Goal: Task Accomplishment & Management: Manage account settings

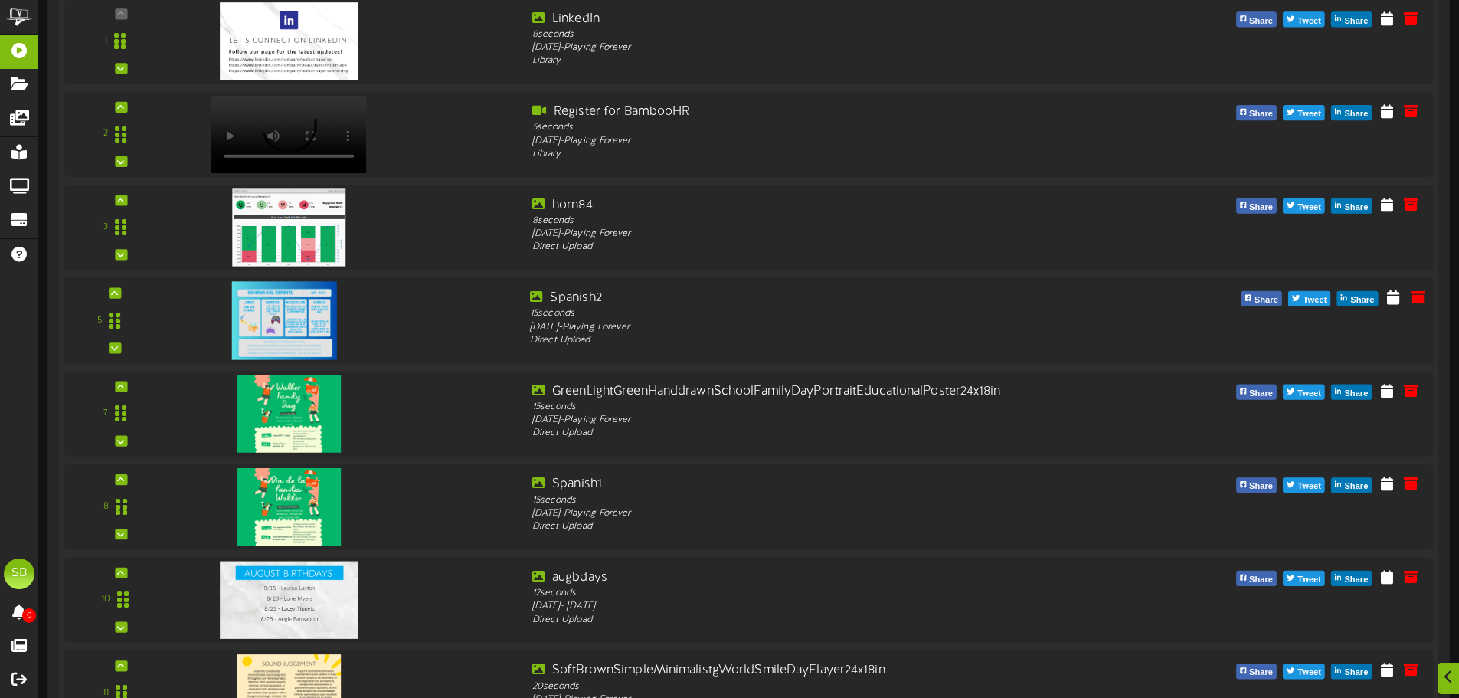
scroll to position [383, 0]
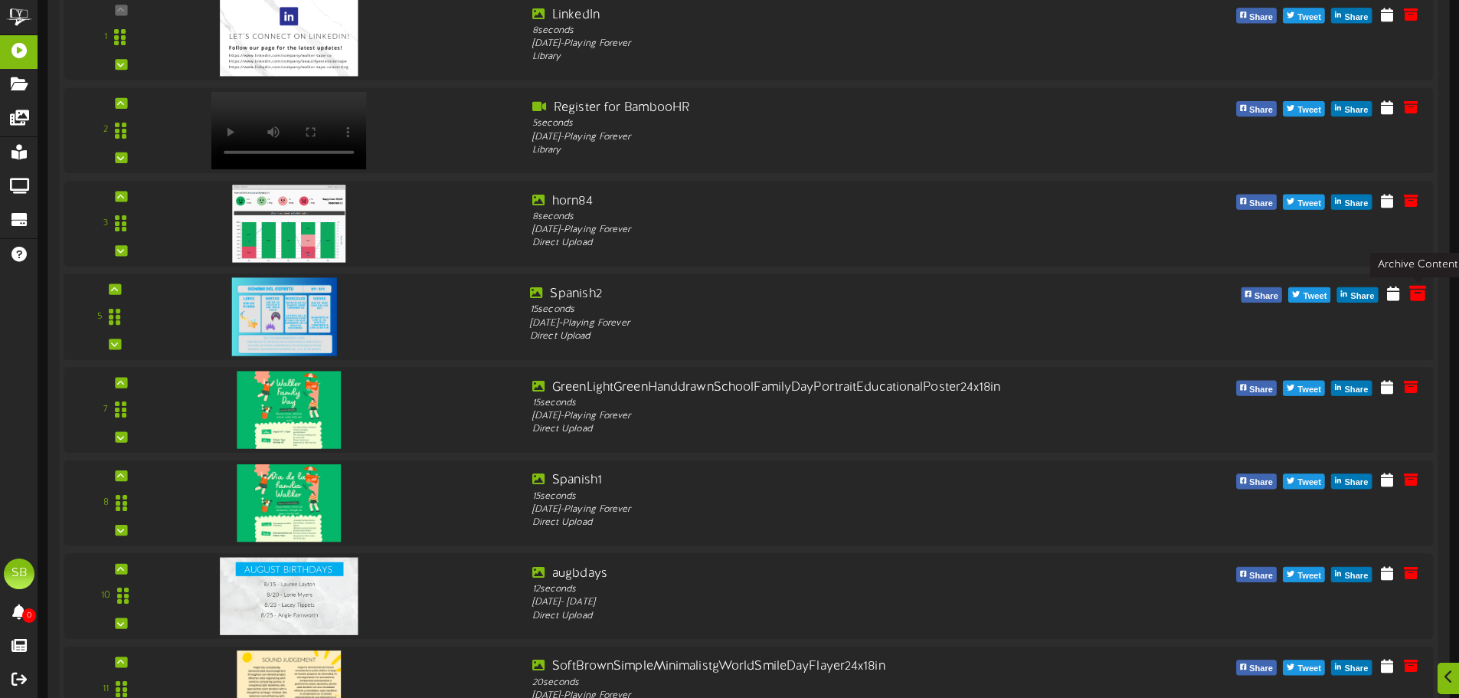
click at [1418, 296] on icon at bounding box center [1417, 292] width 17 height 17
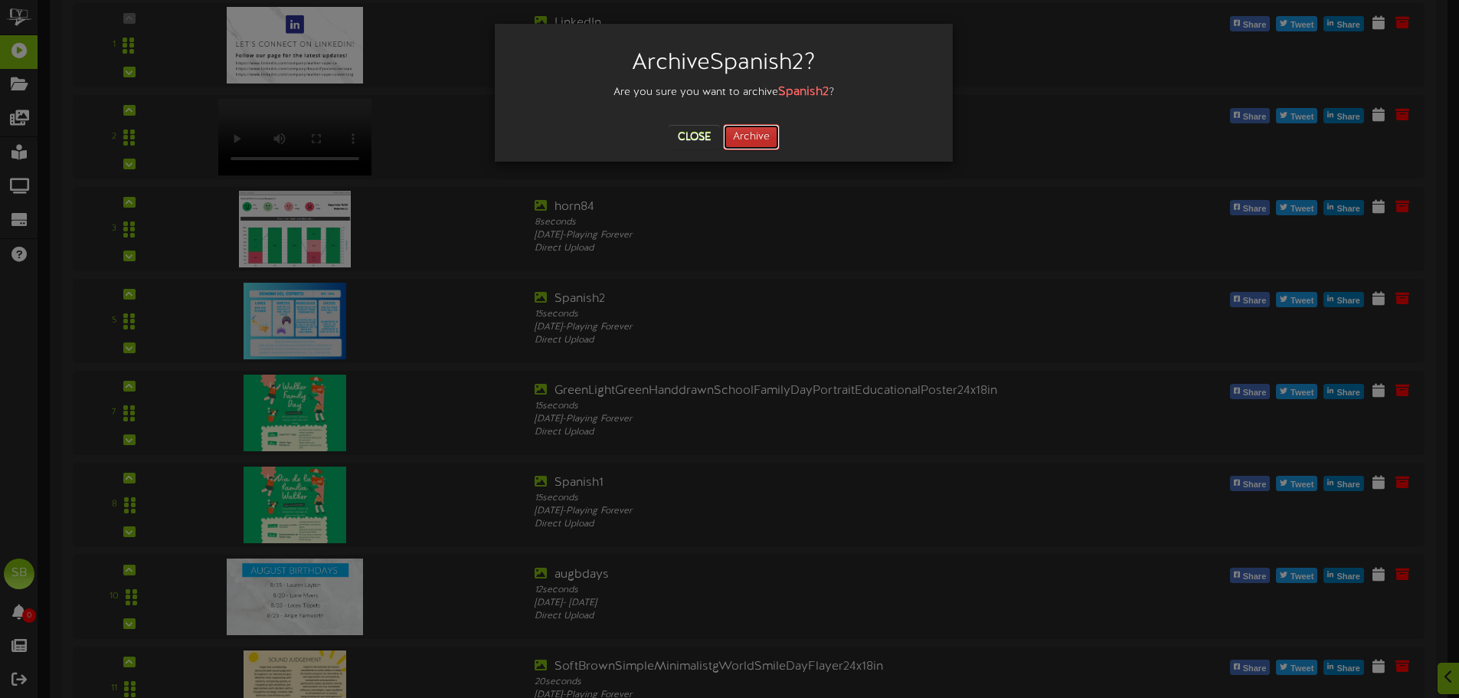
click at [771, 136] on button "Archive" at bounding box center [751, 137] width 57 height 26
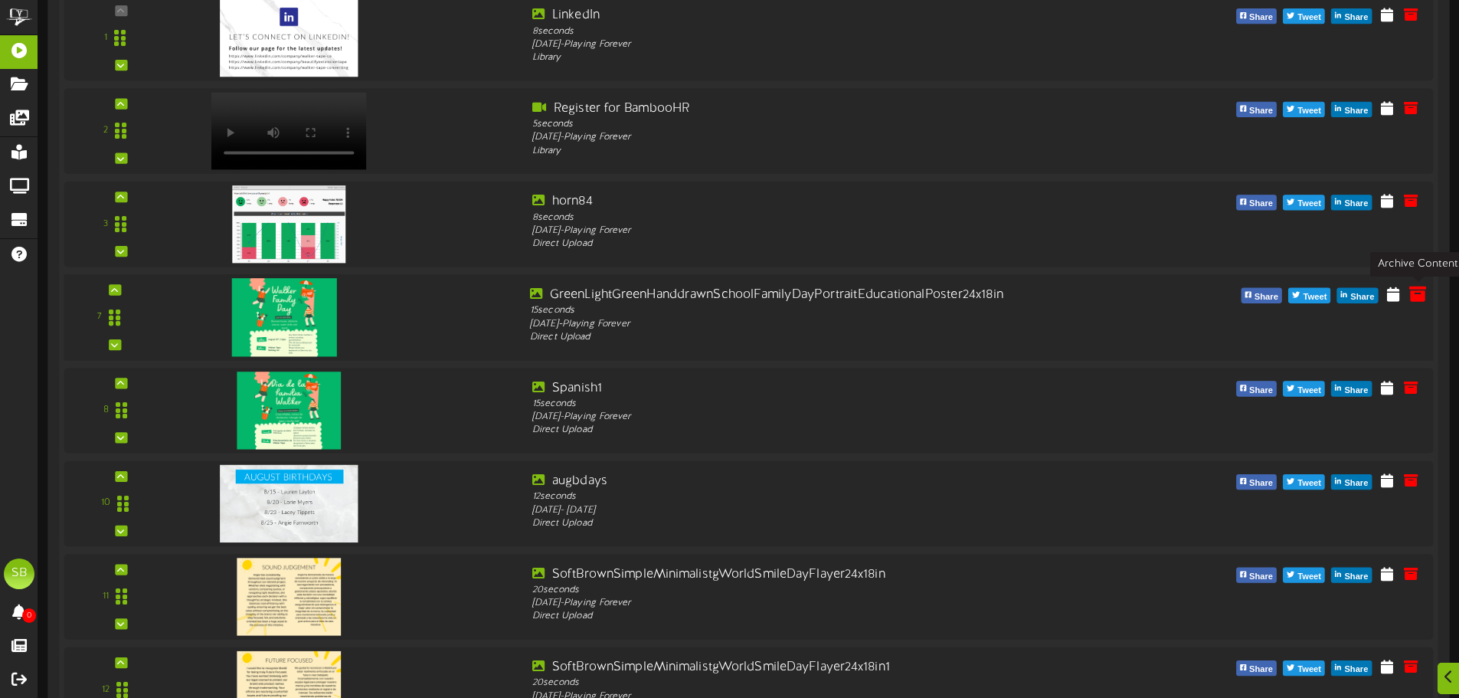
click at [1414, 291] on icon at bounding box center [1417, 293] width 17 height 17
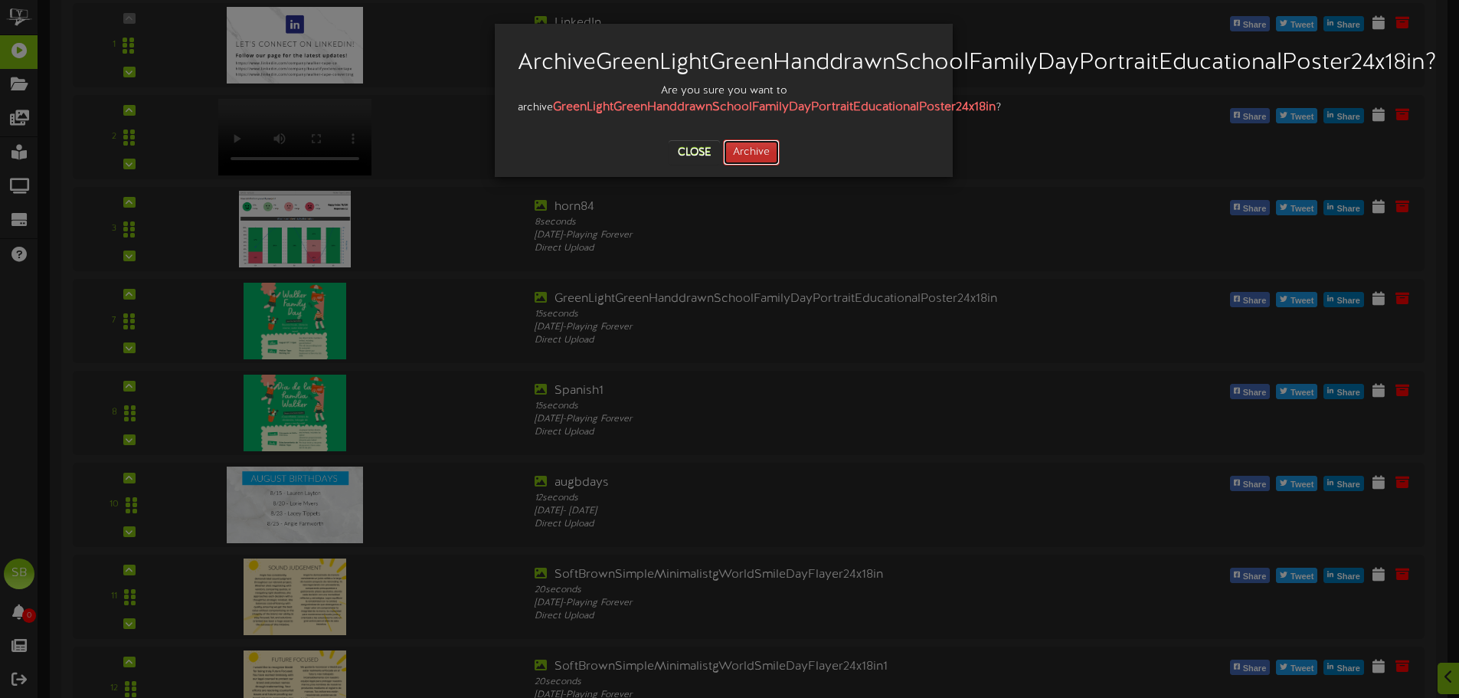
click at [742, 165] on button "Archive" at bounding box center [751, 152] width 57 height 26
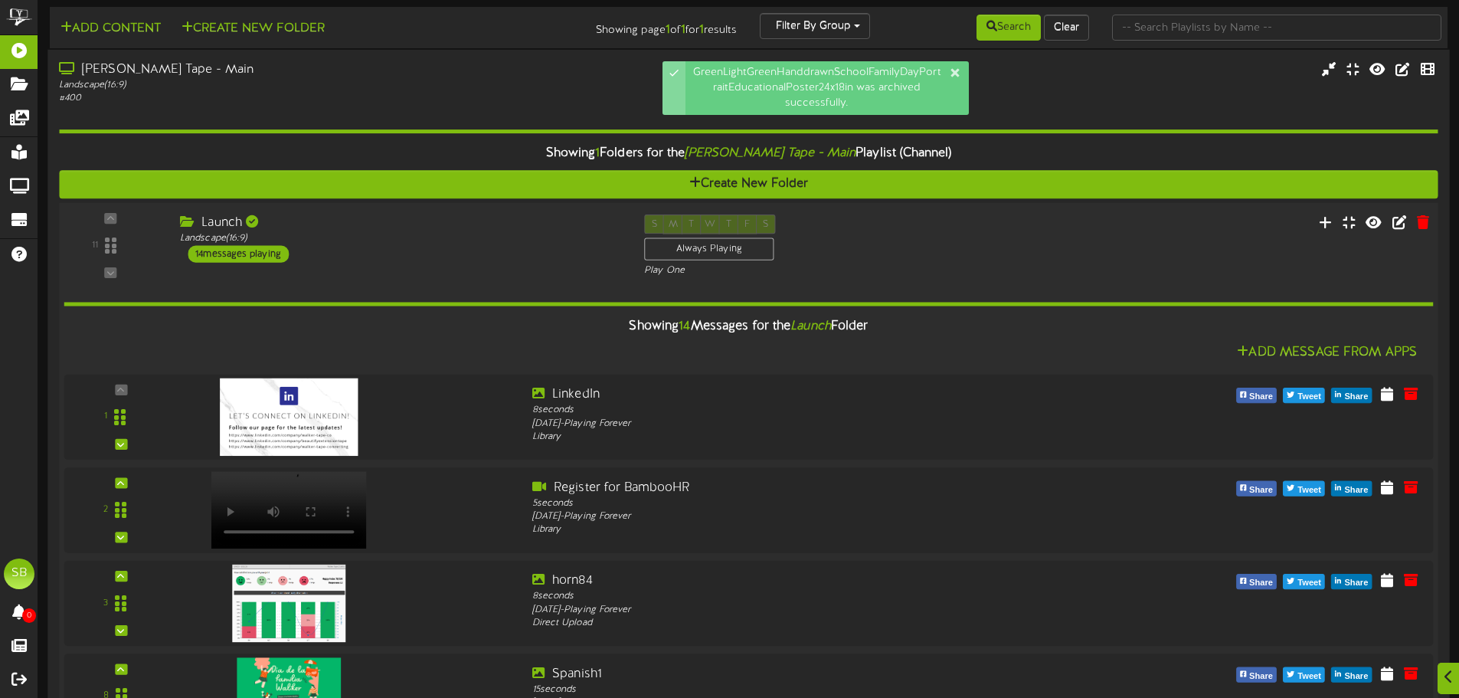
scroll to position [460, 0]
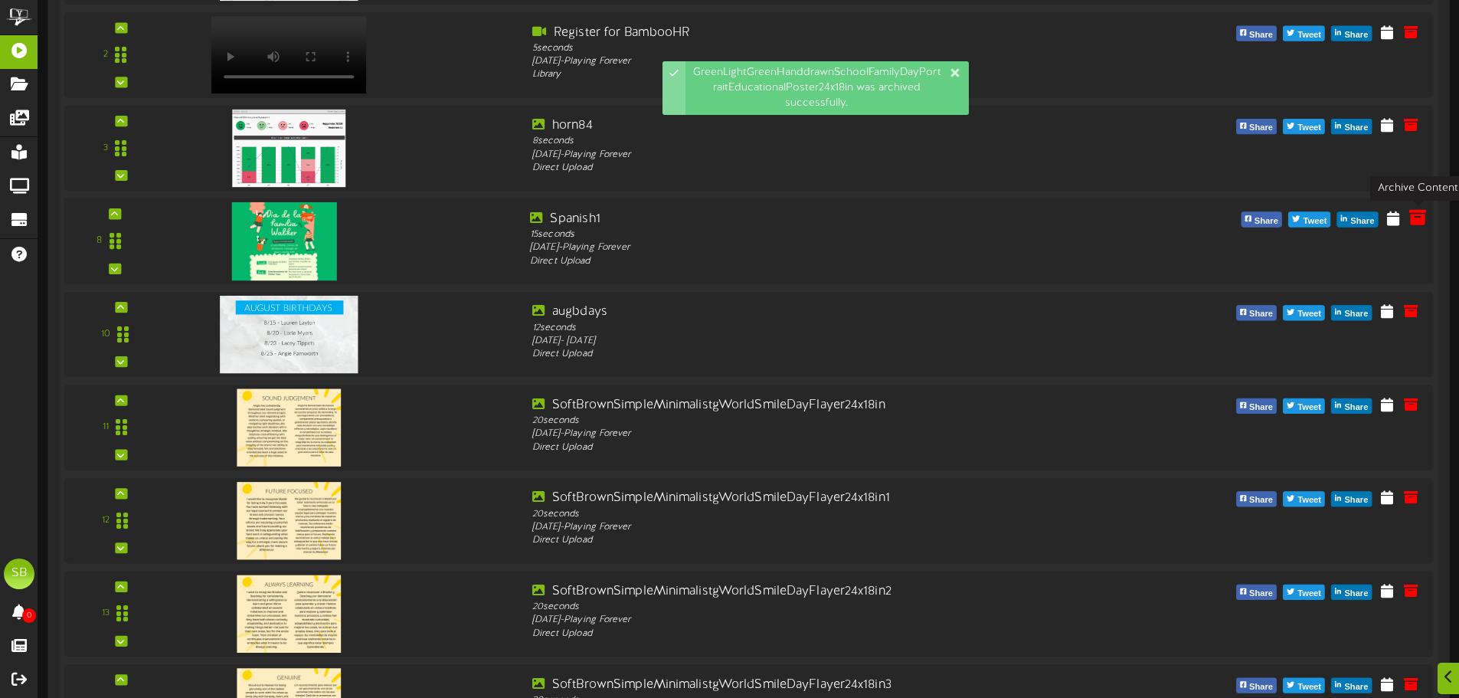
click at [1411, 221] on icon at bounding box center [1417, 217] width 17 height 17
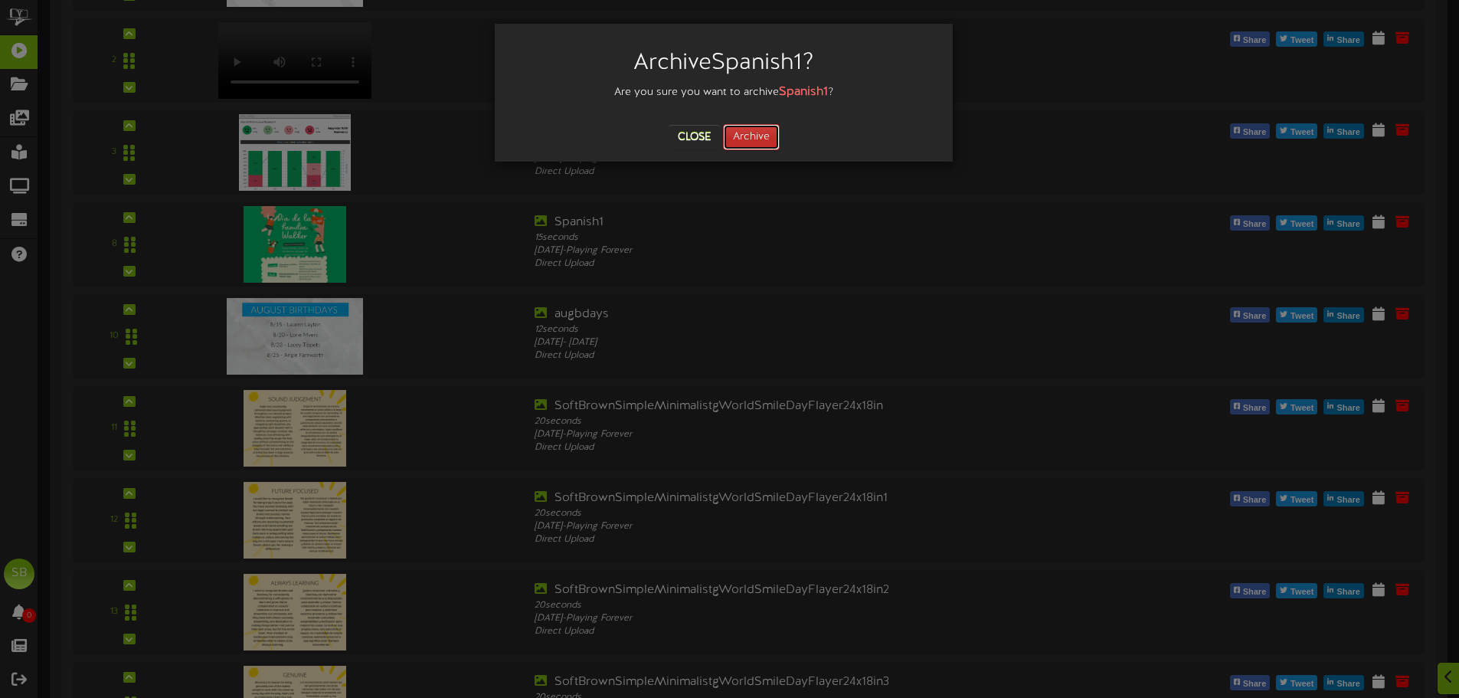
click at [759, 141] on button "Archive" at bounding box center [751, 137] width 57 height 26
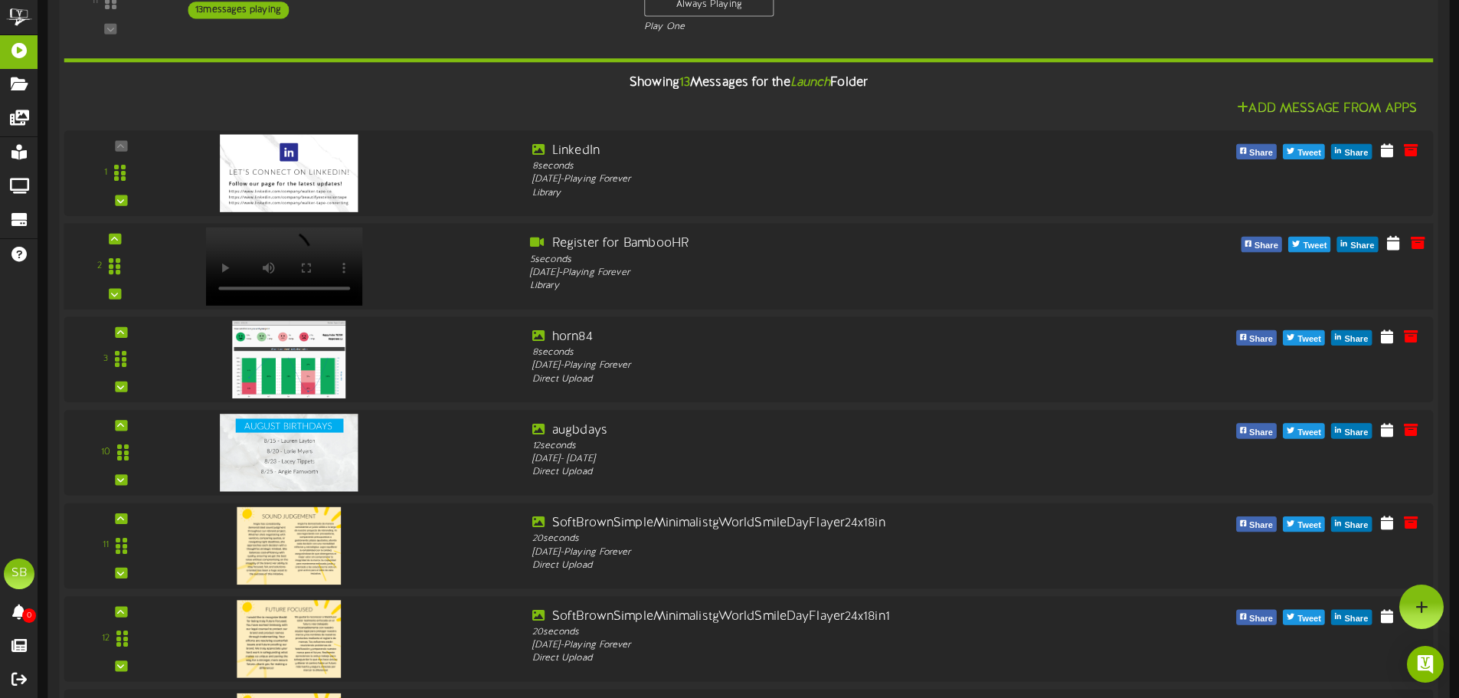
scroll to position [228, 0]
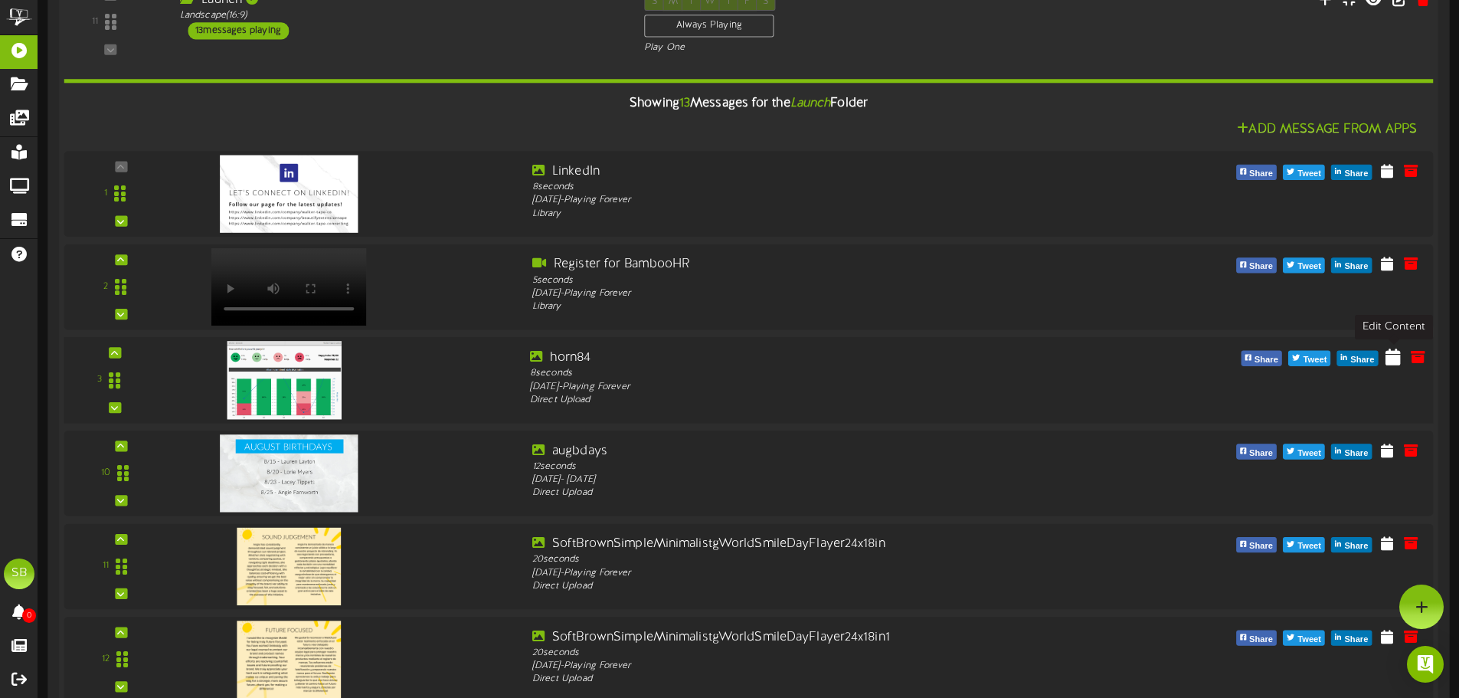
click at [1395, 363] on icon at bounding box center [1393, 356] width 15 height 17
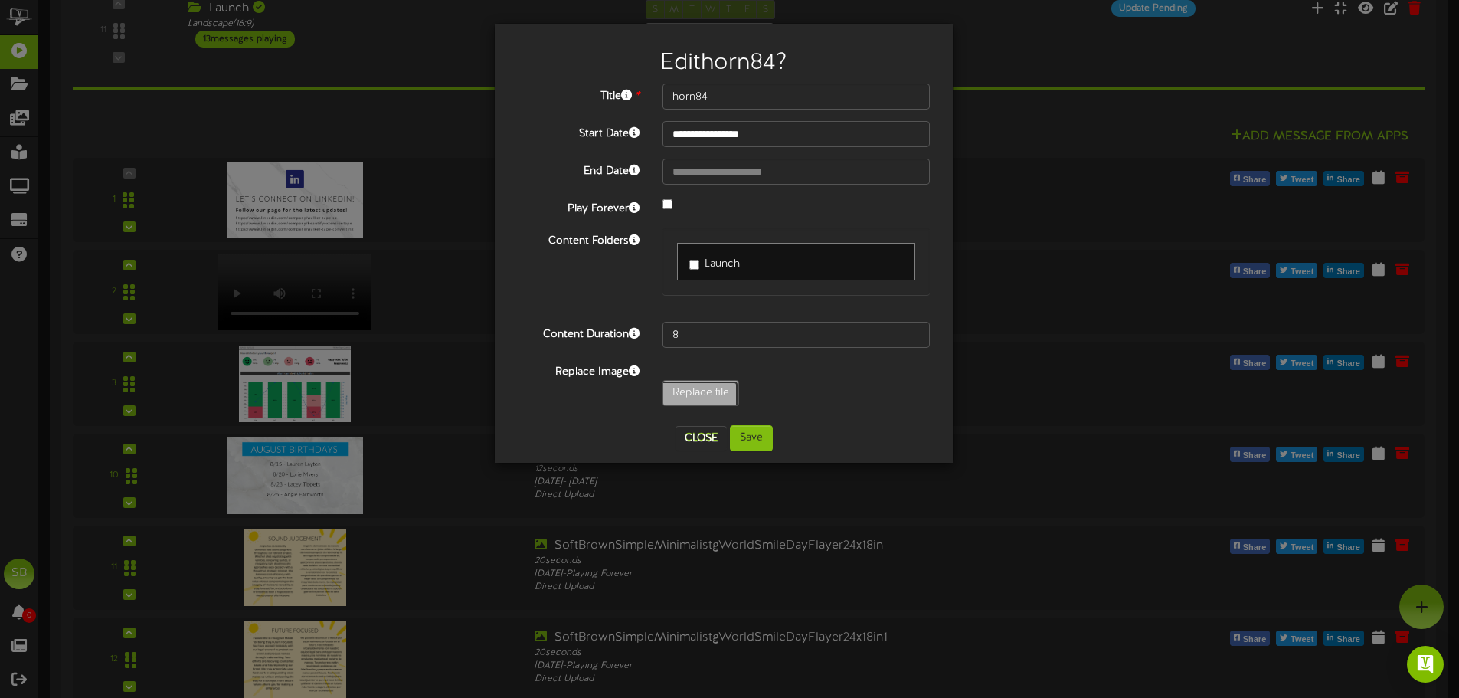
type input "**********"
type input "horn811"
click at [744, 442] on button "Save" at bounding box center [751, 438] width 43 height 26
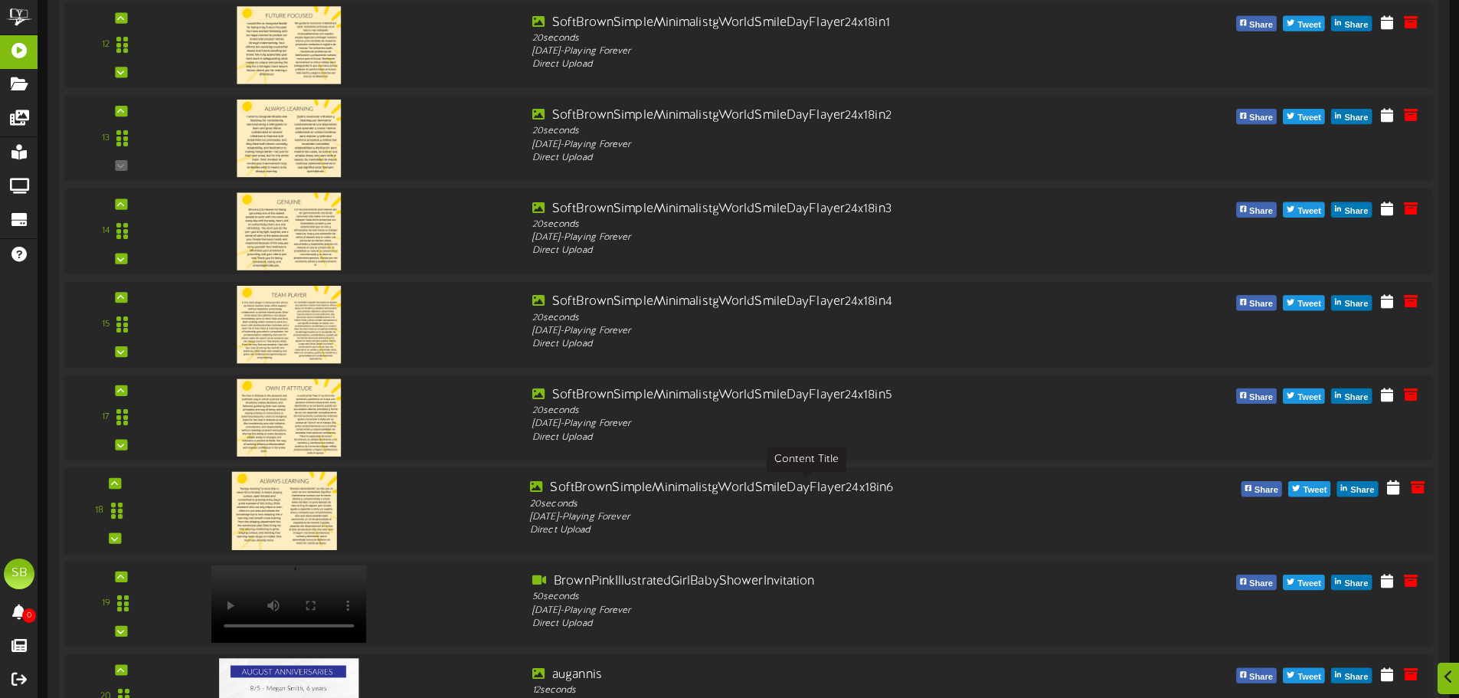
scroll to position [918, 0]
